Goal: Transaction & Acquisition: Purchase product/service

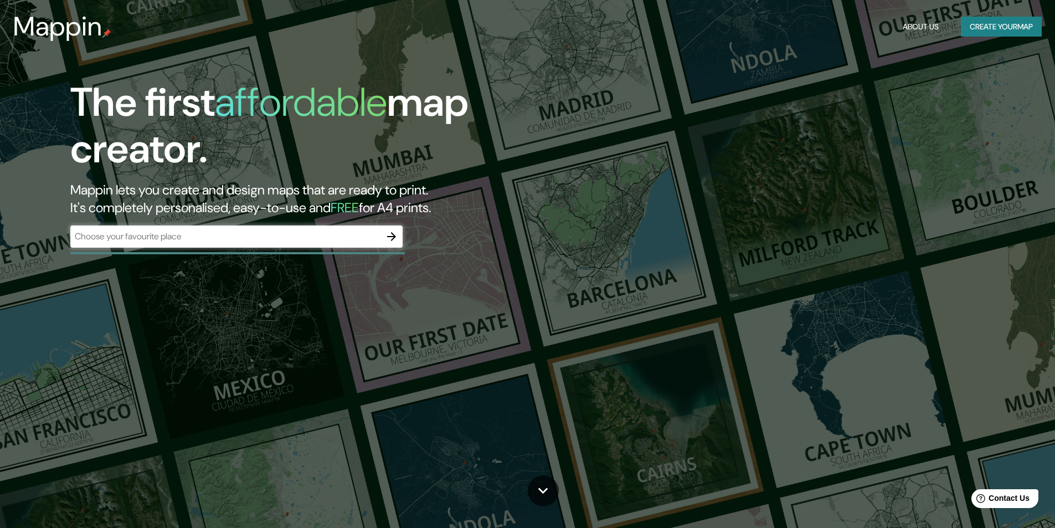
click at [273, 246] on div "​" at bounding box center [236, 236] width 332 height 22
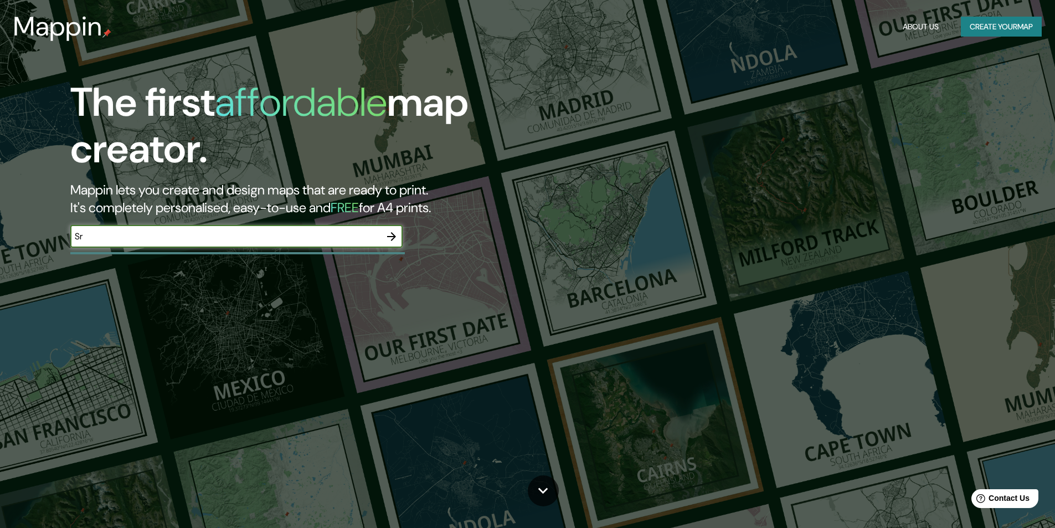
type input "S"
click at [267, 238] on input "Calle Srta [PERSON_NAME]" at bounding box center [225, 236] width 310 height 13
type input "Calle Srta [PERSON_NAME]"
click at [388, 235] on icon "button" at bounding box center [391, 236] width 13 height 13
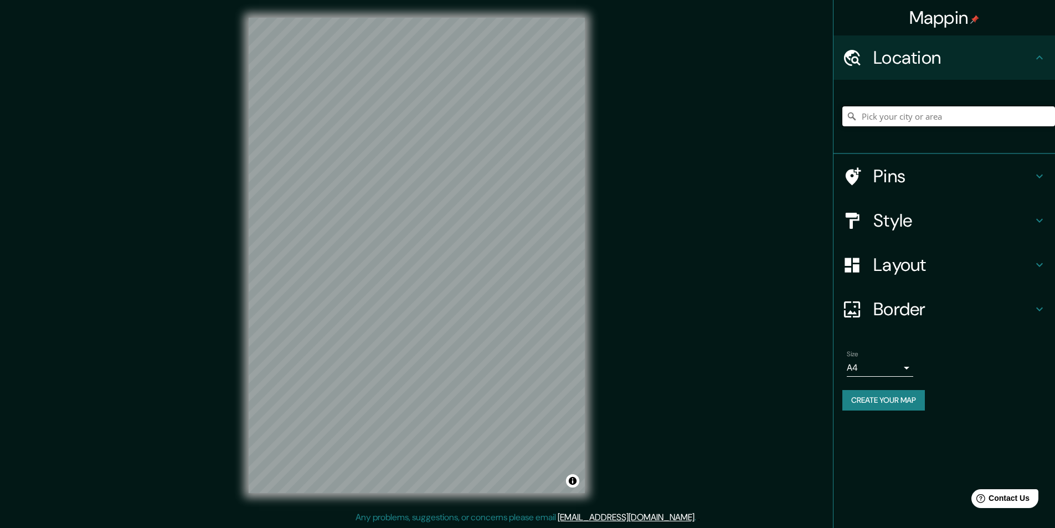
click at [935, 117] on input "Pick your city or area" at bounding box center [948, 116] width 213 height 20
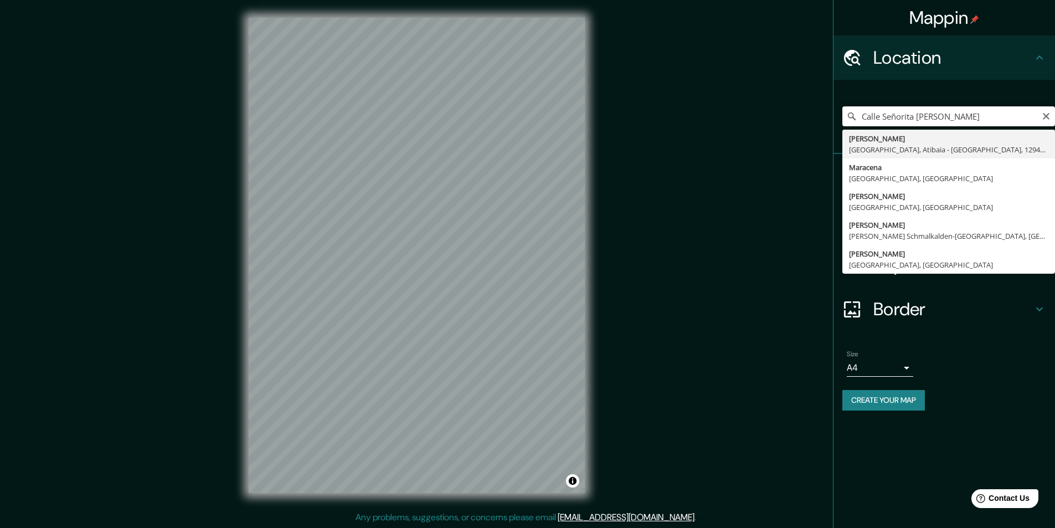
type input "Calle Señorita [PERSON_NAME]"
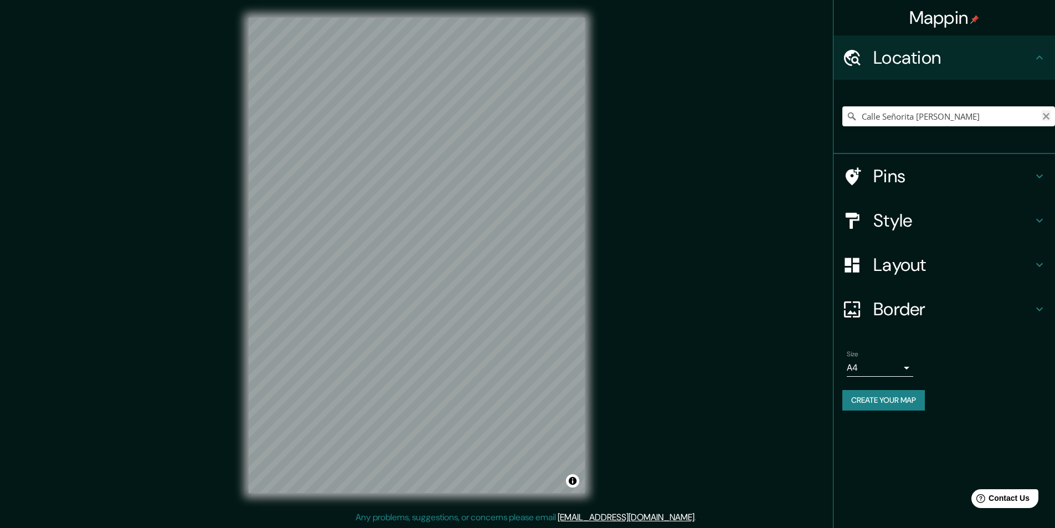
click at [1044, 118] on icon "Clear" at bounding box center [1046, 116] width 7 height 7
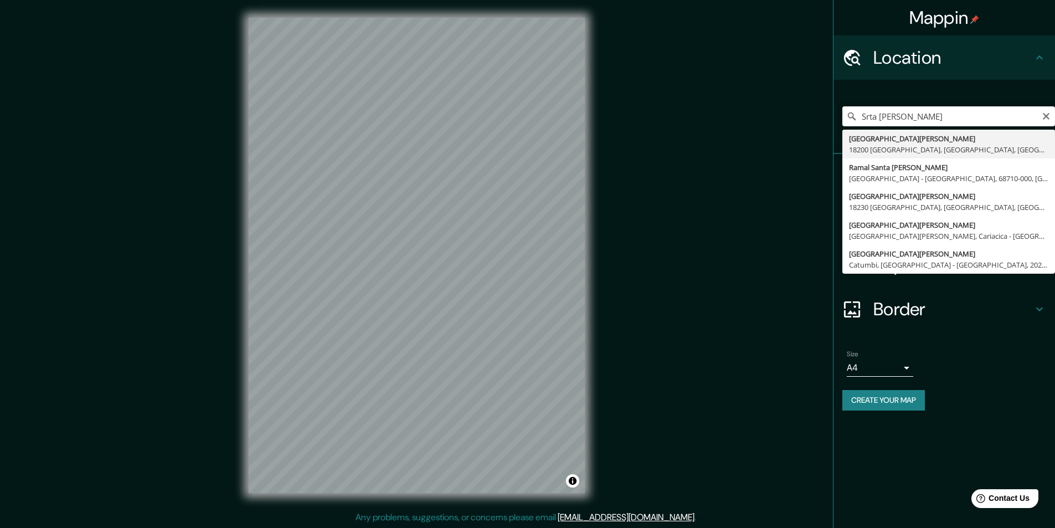
type input "[GEOGRAPHIC_DATA][PERSON_NAME], [GEOGRAPHIC_DATA], [GEOGRAPHIC_DATA], [GEOGRAPH…"
